Goal: Transaction & Acquisition: Book appointment/travel/reservation

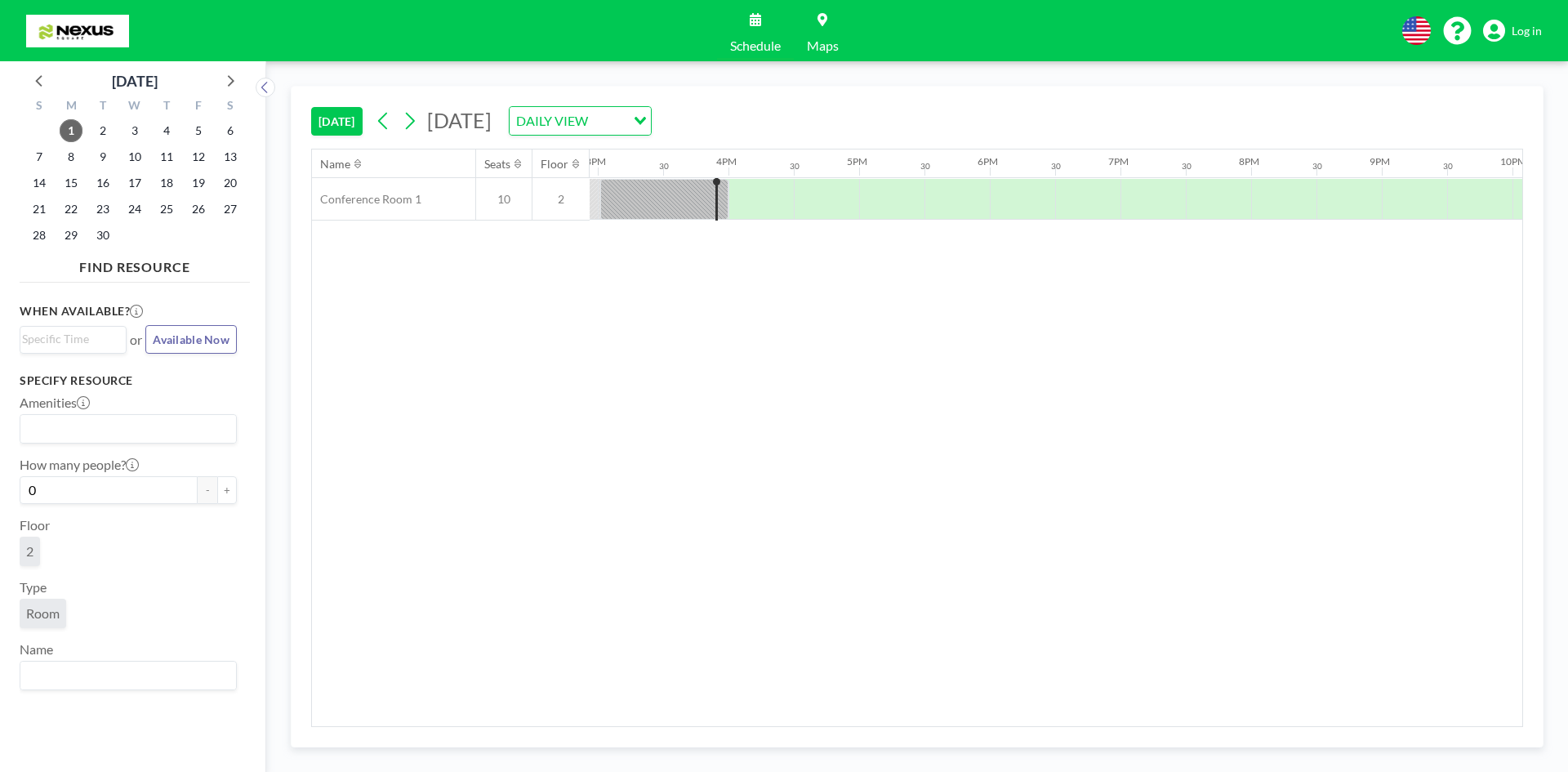
scroll to position [0, 1960]
click at [688, 205] on div at bounding box center [656, 199] width 128 height 41
click at [673, 247] on div "Name Seats Floor 12AM 30 1AM 30 2AM 30 3AM 30 4AM 30 5AM 30 6AM 30 7AM 30 8AM 3…" at bounding box center [917, 438] width 1210 height 577
click at [662, 208] on div at bounding box center [656, 199] width 128 height 41
click at [655, 240] on div "Name Seats Floor 12AM 30 1AM 30 2AM 30 3AM 30 4AM 30 5AM 30 6AM 30 7AM 30 8AM 3…" at bounding box center [917, 438] width 1210 height 577
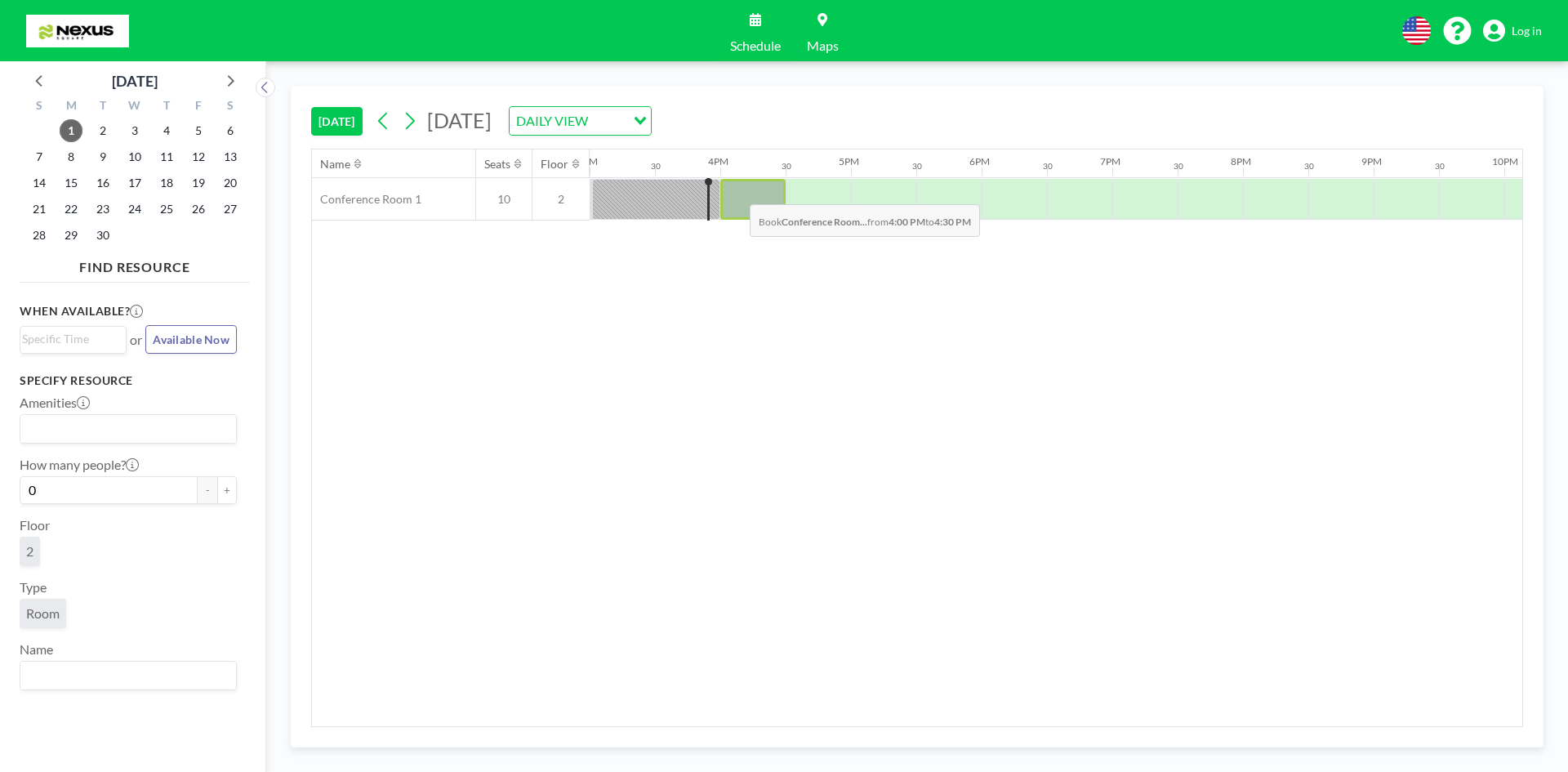
click at [737, 192] on div at bounding box center [753, 199] width 65 height 41
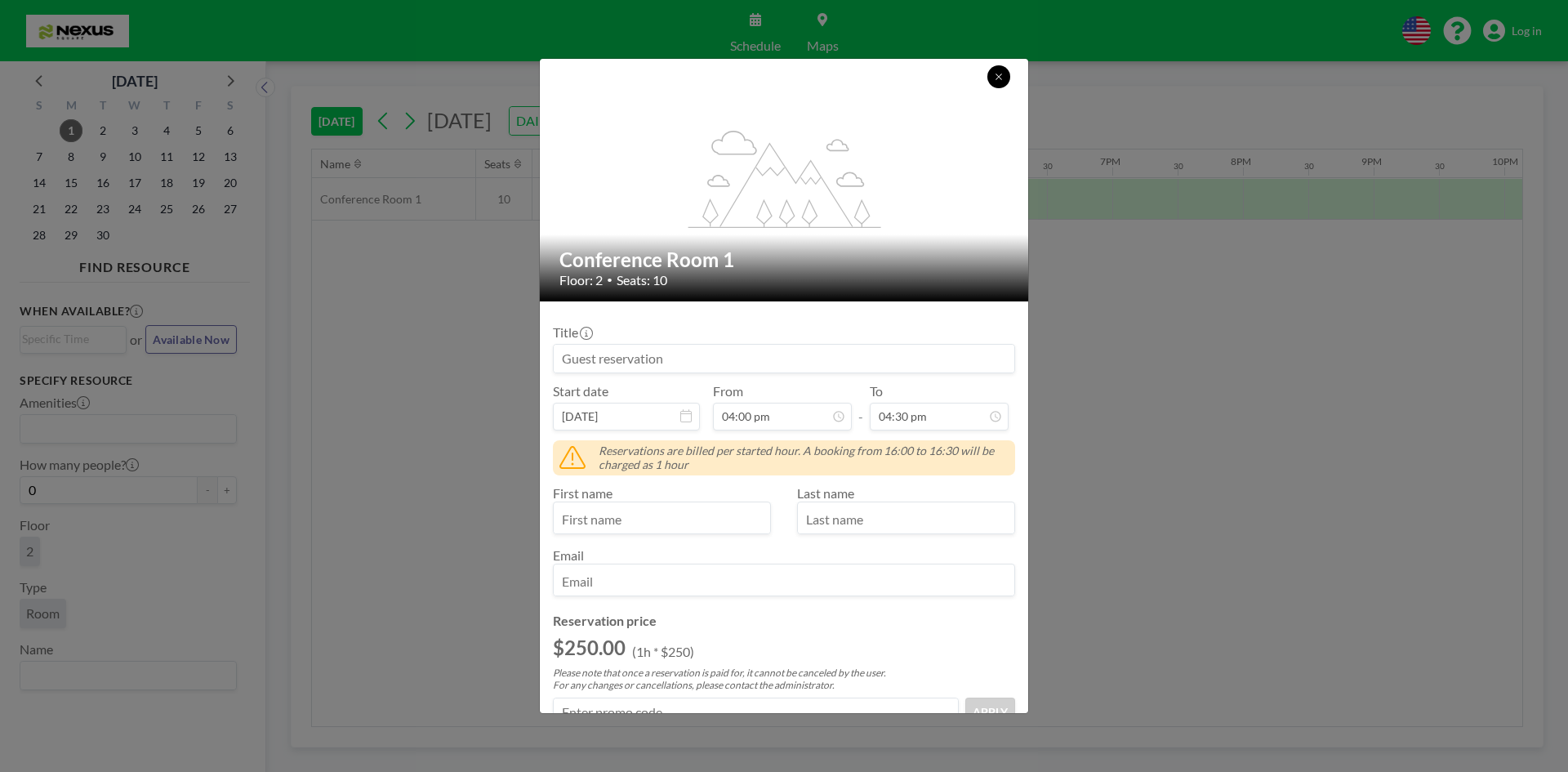
click at [1003, 74] on button at bounding box center [998, 77] width 23 height 23
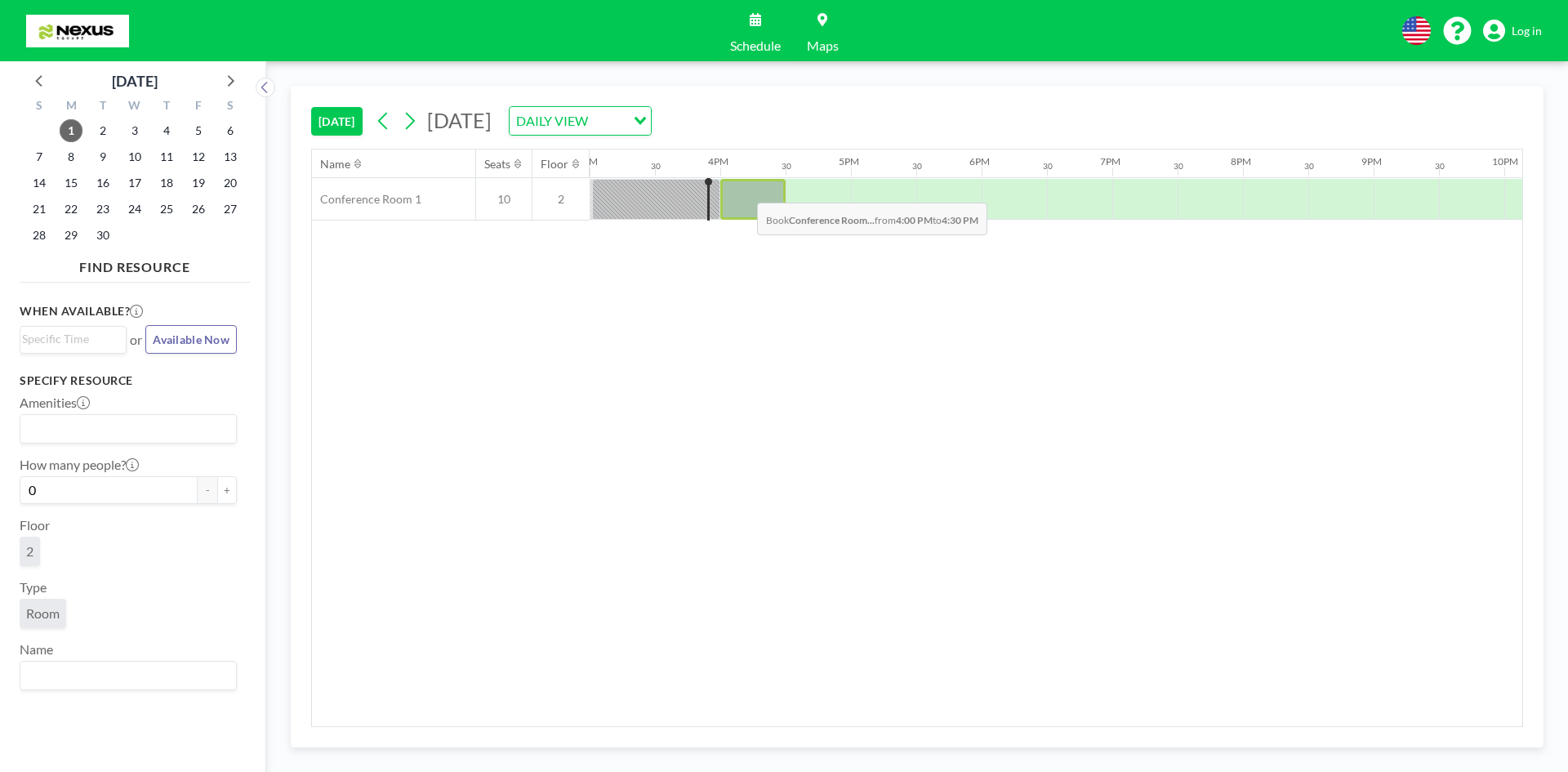
click at [744, 190] on div at bounding box center [753, 199] width 65 height 41
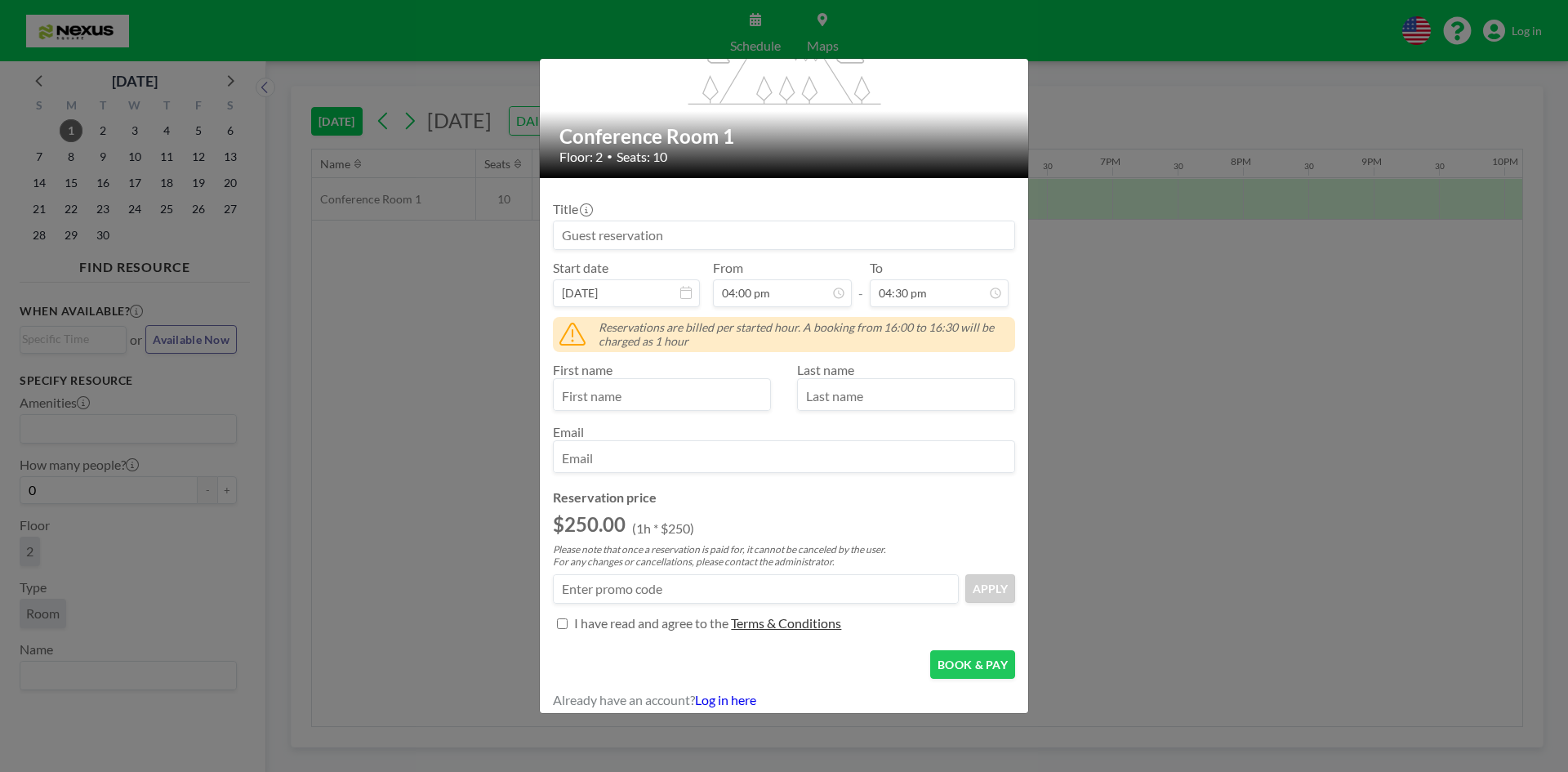
scroll to position [132, 0]
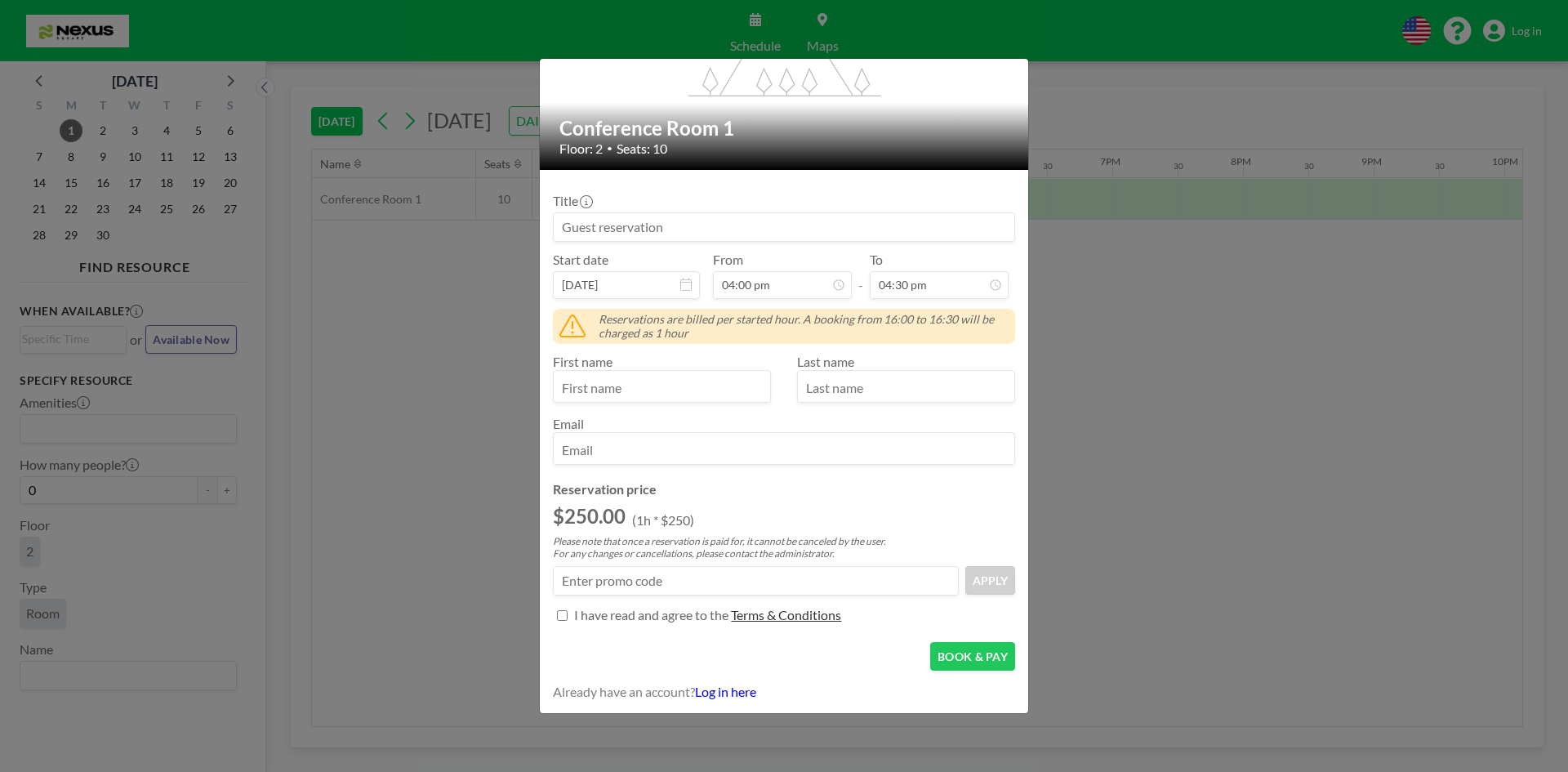
click at [738, 574] on input at bounding box center [756, 581] width 404 height 28
click at [954, 659] on button "BOOK & PAY" at bounding box center [972, 656] width 85 height 29
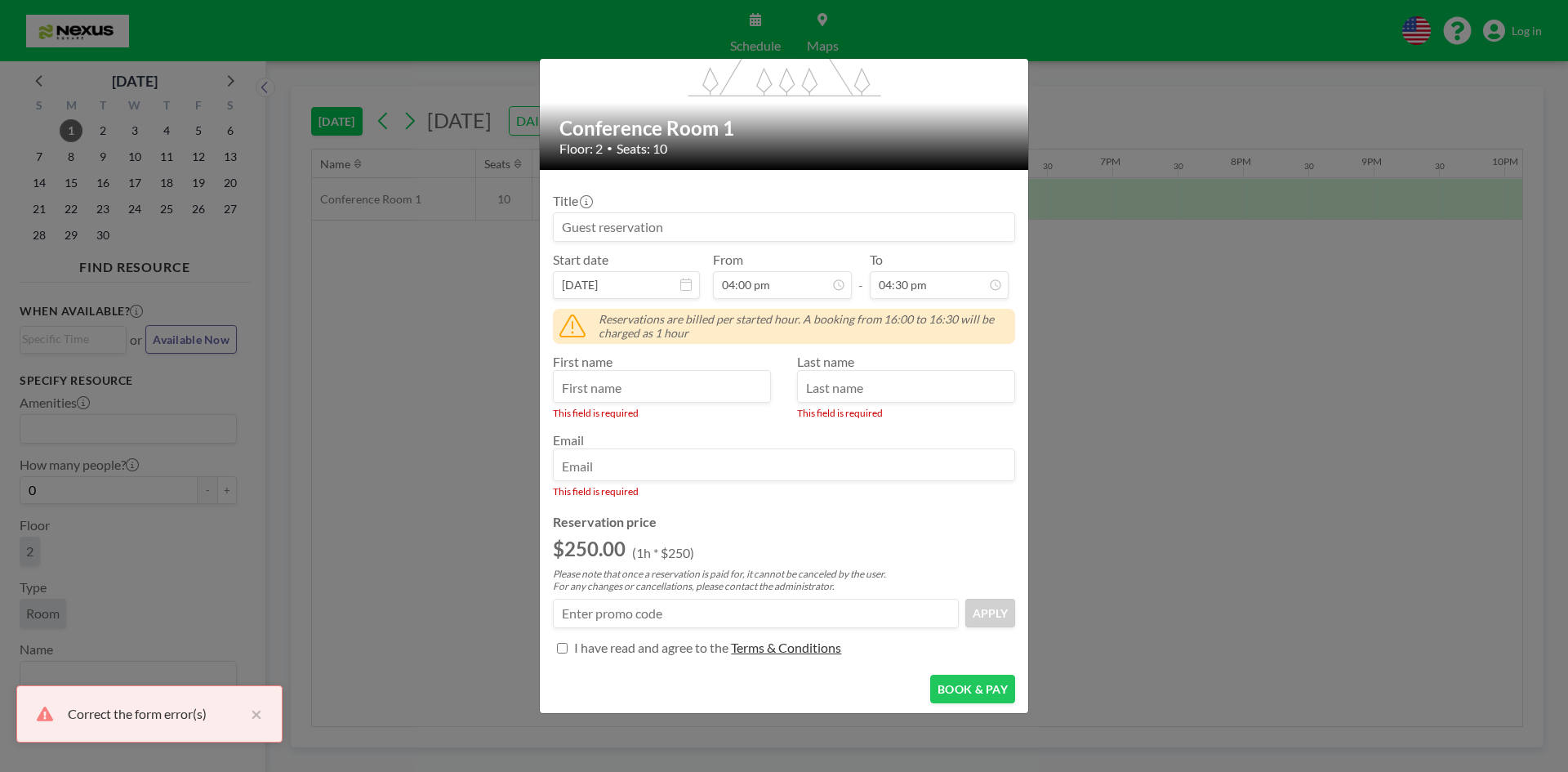
click at [576, 375] on input "text" at bounding box center [662, 388] width 217 height 28
type input "f"
drag, startPoint x: 831, startPoint y: 382, endPoint x: 768, endPoint y: 412, distance: 69.8
click at [832, 382] on input "text" at bounding box center [906, 388] width 217 height 28
type input "f"
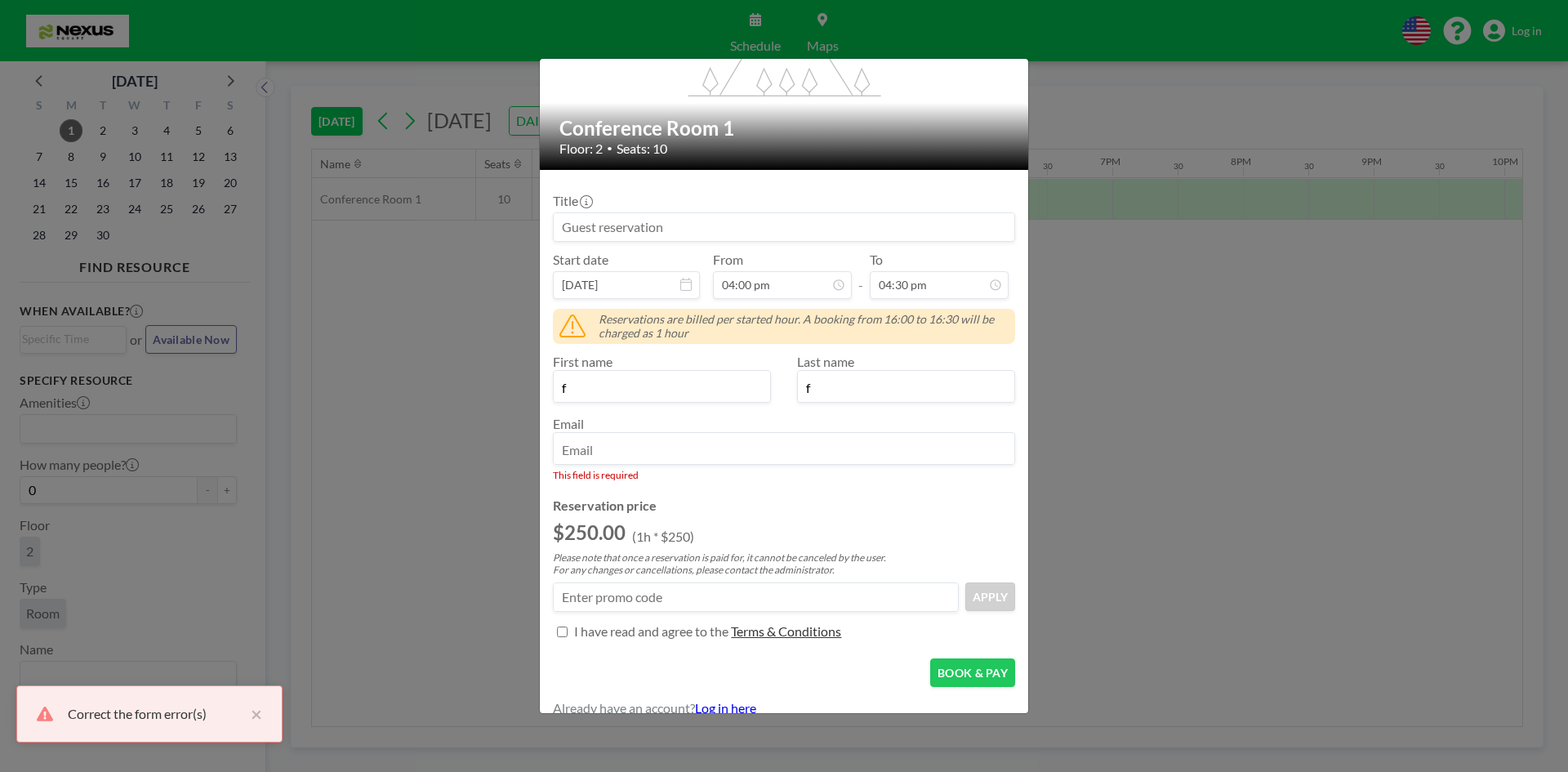
click at [753, 439] on div "Email This field is required" at bounding box center [784, 448] width 462 height 65
drag, startPoint x: 742, startPoint y: 451, endPoint x: 749, endPoint y: 463, distance: 13.9
click at [742, 451] on input "f" at bounding box center [784, 450] width 461 height 28
click at [974, 665] on button "BOOK & PAY" at bounding box center [972, 672] width 85 height 29
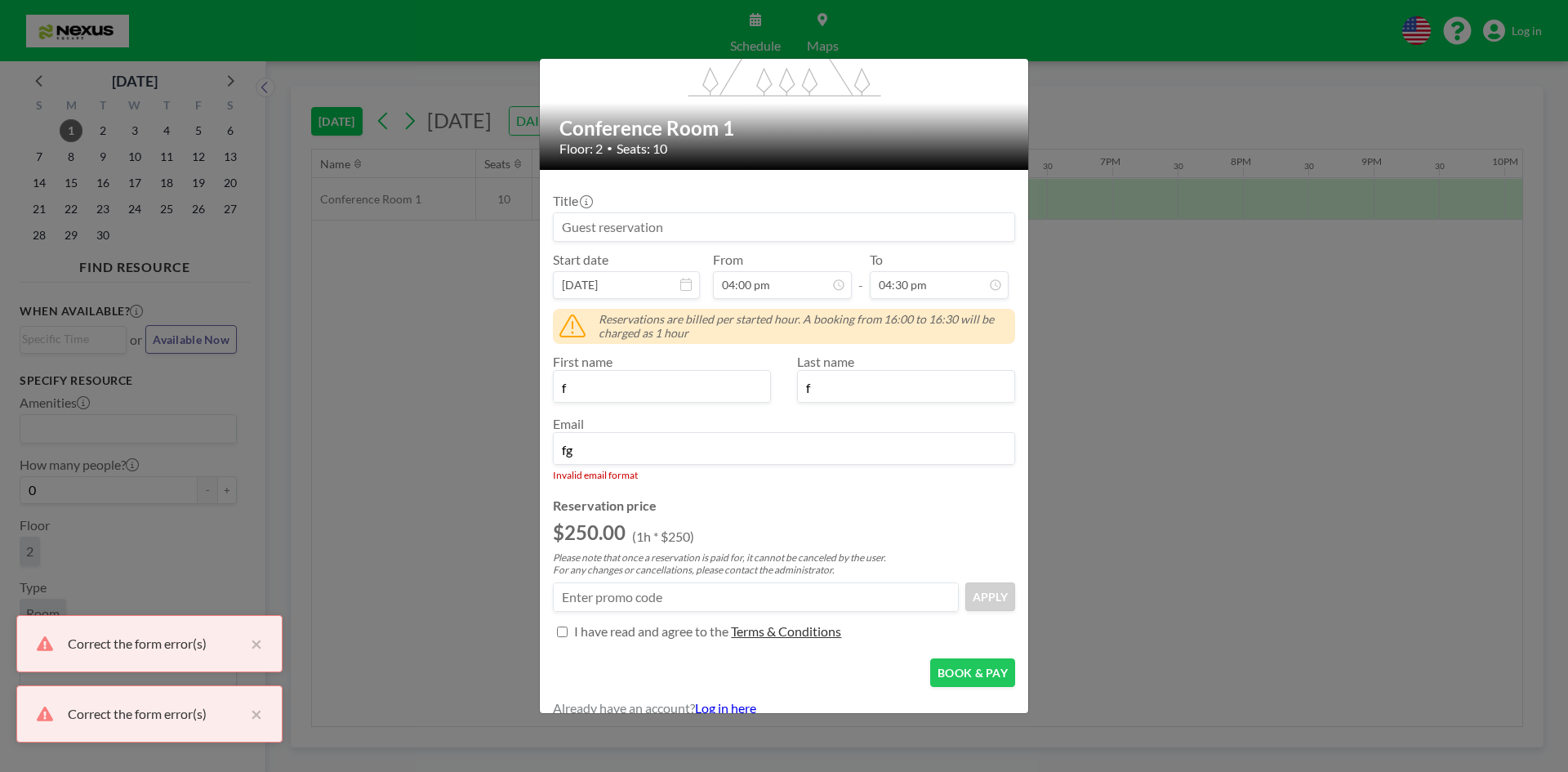
click at [653, 461] on input "fg" at bounding box center [784, 450] width 461 height 28
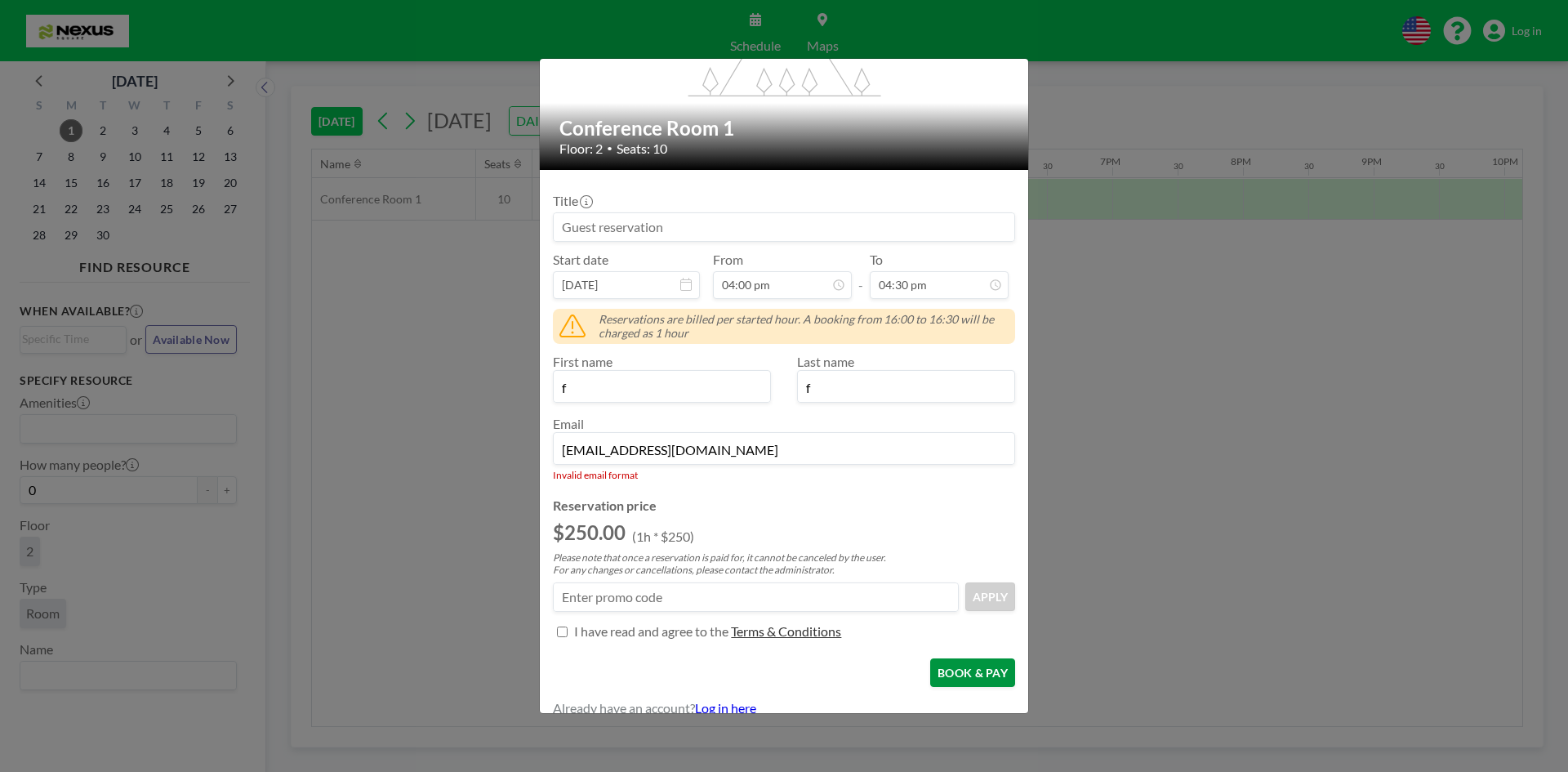
type input "fgwsd@fe.com"
click at [994, 672] on form "Title Start date Sep 1, 2025 From 04:00 pm - To 04:30 pm Reservations are bille…" at bounding box center [784, 449] width 489 height 560
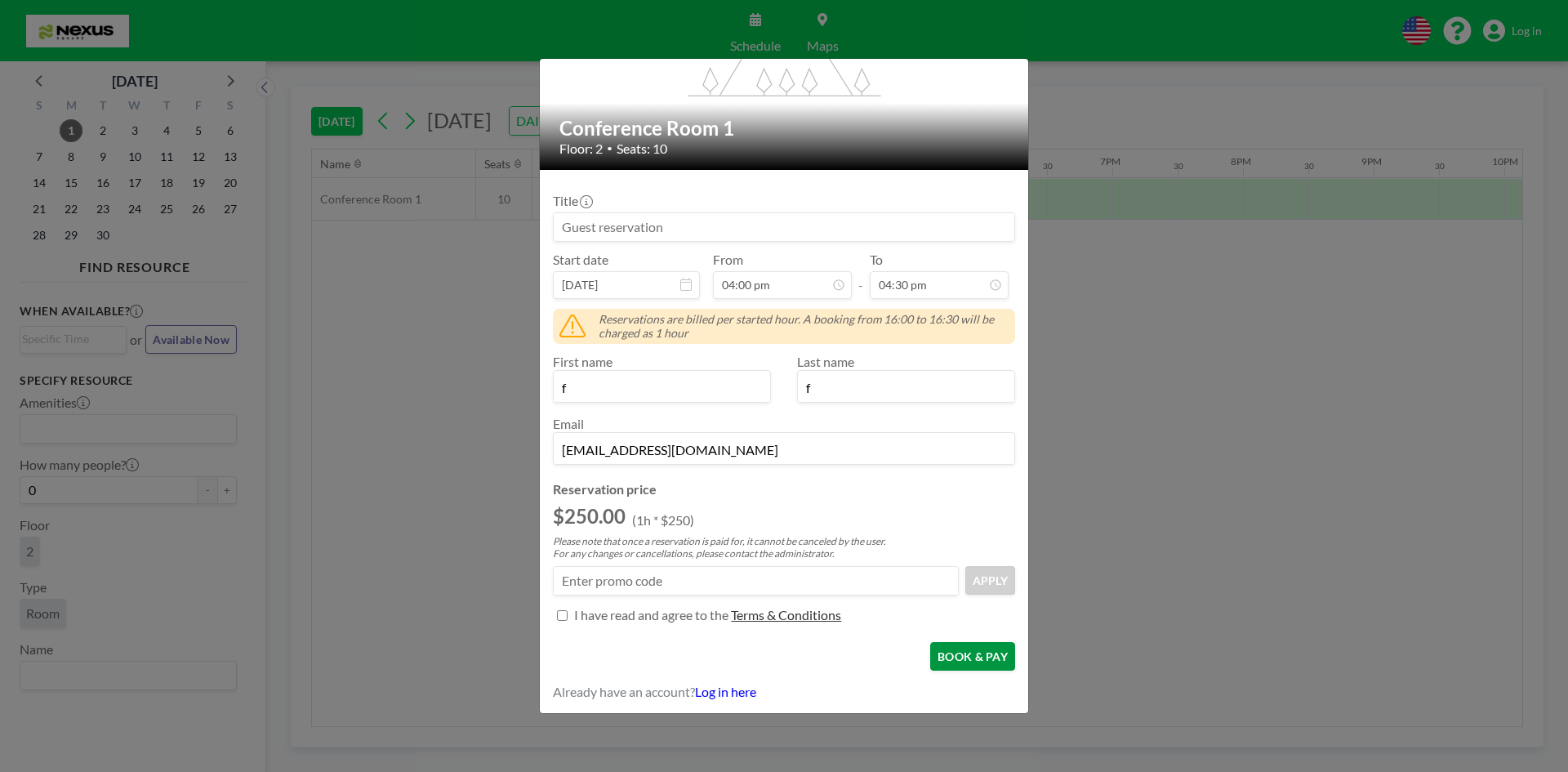
click at [946, 652] on button "BOOK & PAY" at bounding box center [972, 656] width 85 height 29
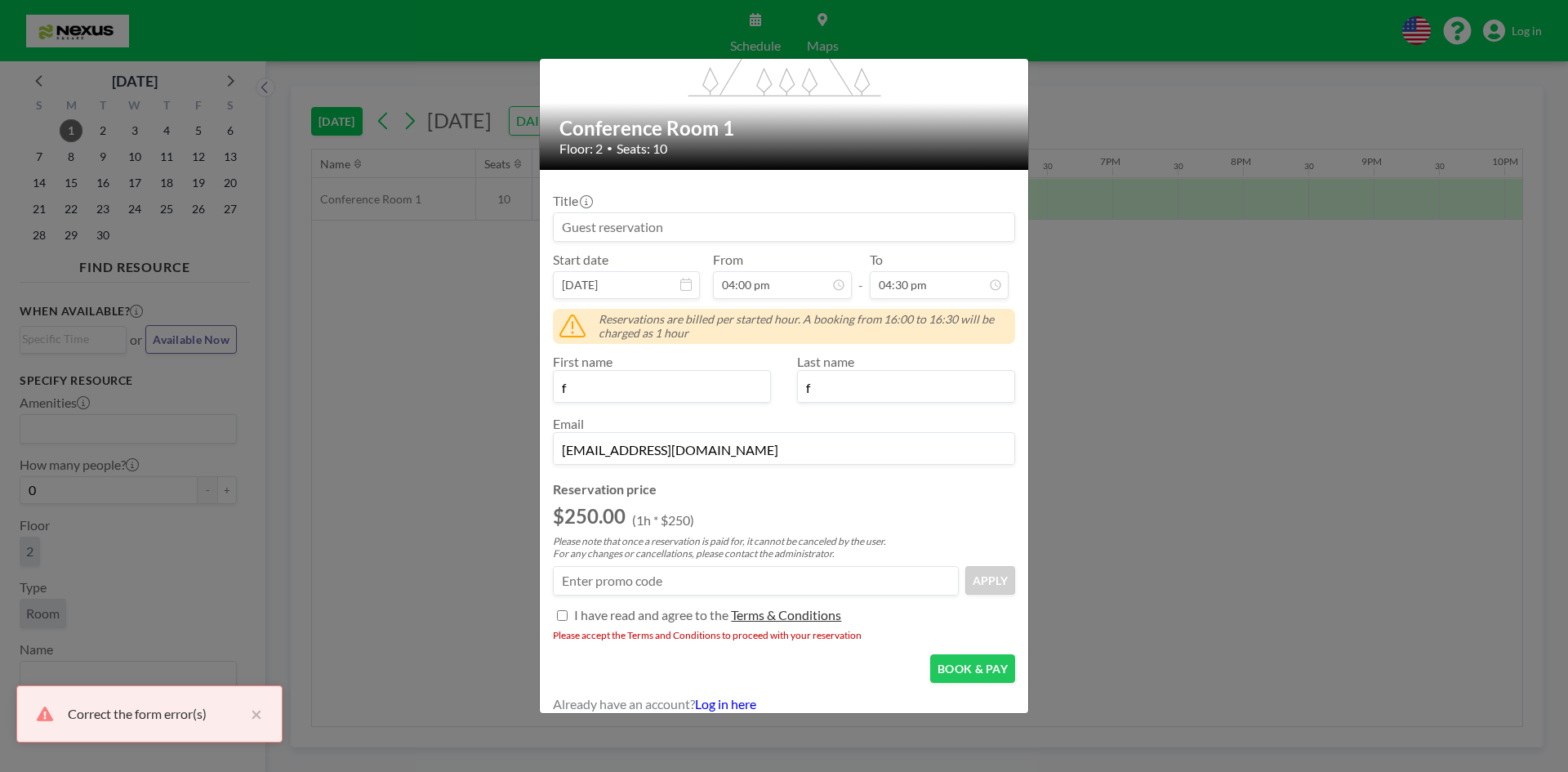
click at [592, 609] on p "I have read and agree to the" at bounding box center [651, 615] width 154 height 16
checkbox input "true"
click at [990, 667] on button "BOOK & PAY" at bounding box center [972, 656] width 85 height 29
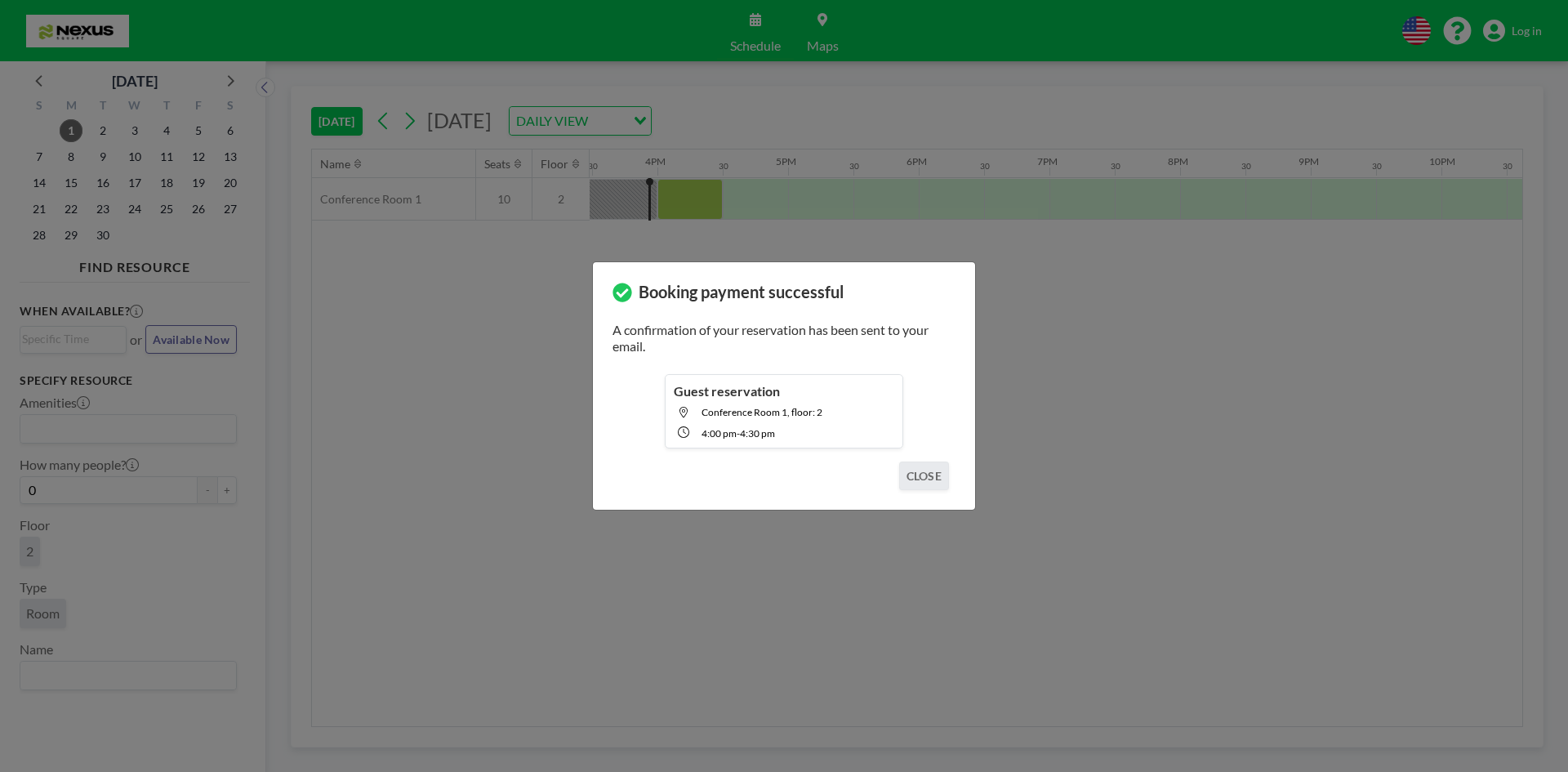
scroll to position [0, 2026]
click at [925, 477] on button "CLOSE" at bounding box center [923, 475] width 50 height 29
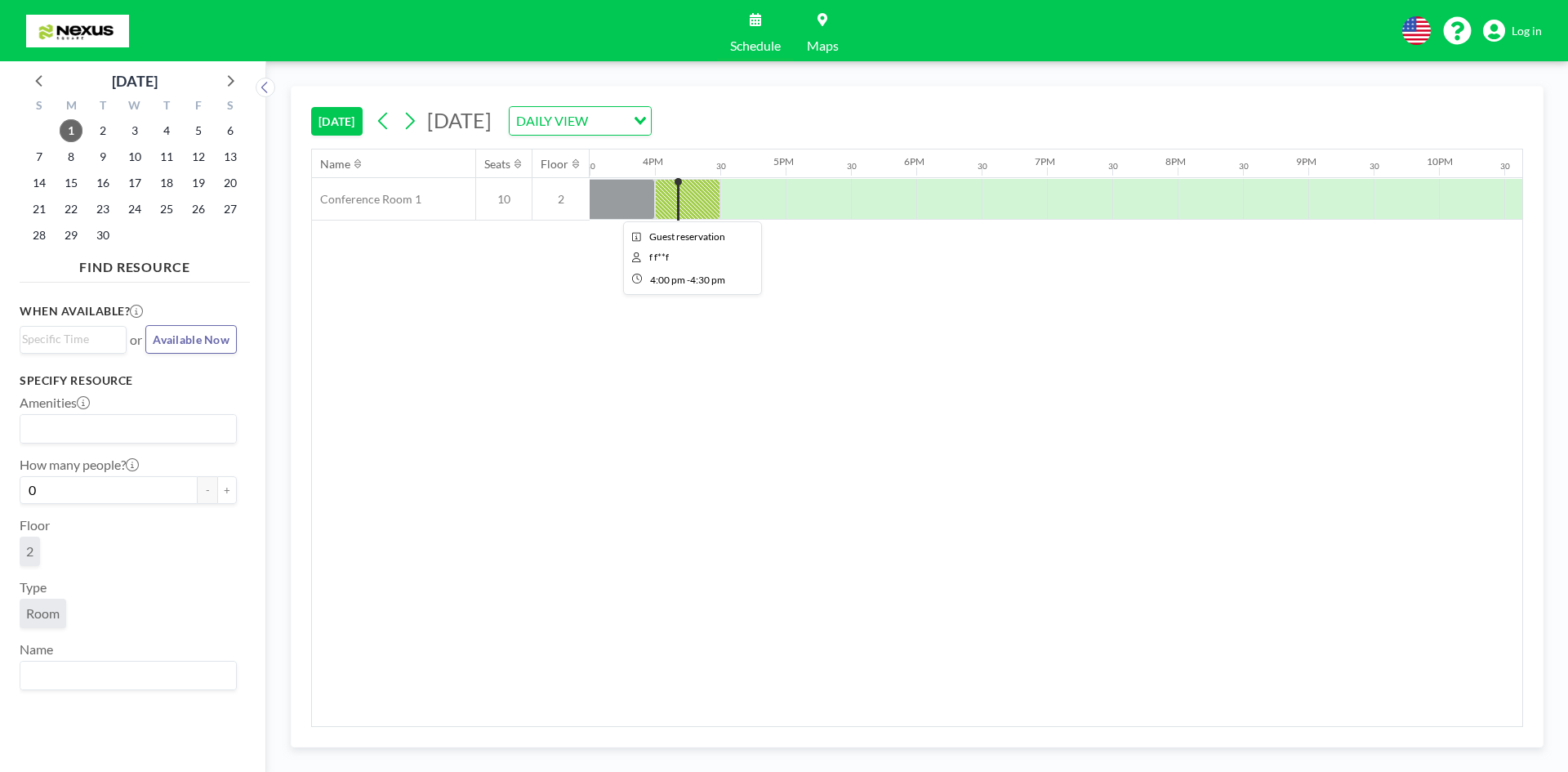
click at [711, 199] on div at bounding box center [688, 199] width 65 height 41
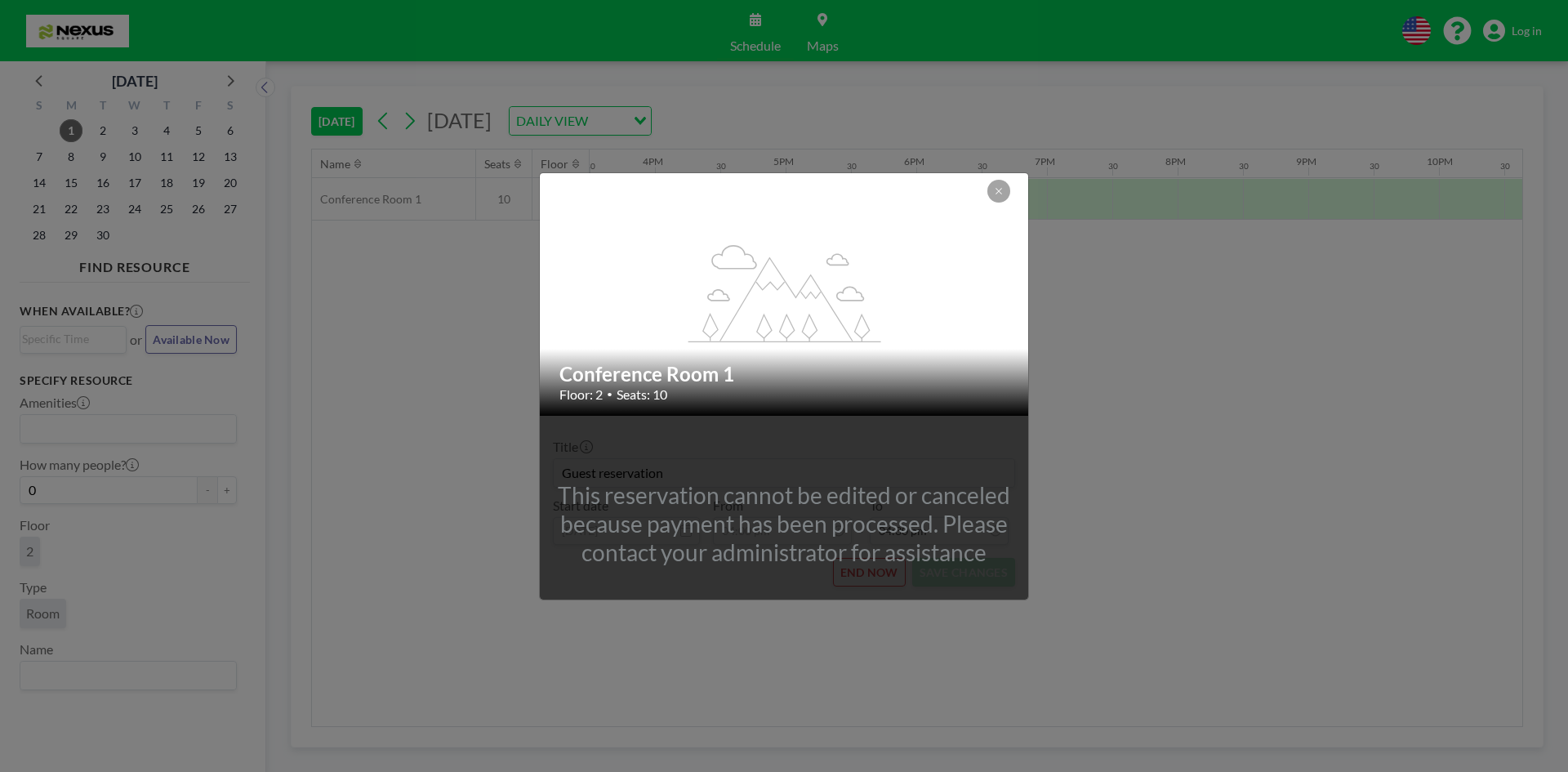
drag, startPoint x: 1061, startPoint y: 503, endPoint x: 978, endPoint y: 208, distance: 306.5
click at [1061, 496] on div "flex-grow: 1.2; Conference Room 1 Floor: 2 • Seats: 10 This reservation cannot …" at bounding box center [784, 386] width 1568 height 772
